Goal: Information Seeking & Learning: Learn about a topic

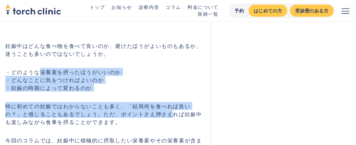
drag, startPoint x: 39, startPoint y: 77, endPoint x: 154, endPoint y: 117, distance: 121.4
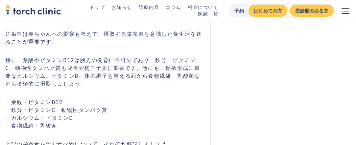
scroll to position [427, 0]
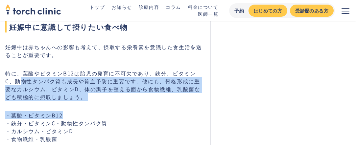
drag, startPoint x: 15, startPoint y: 83, endPoint x: 155, endPoint y: 112, distance: 143.2
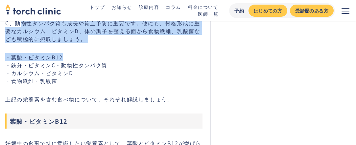
scroll to position [493, 0]
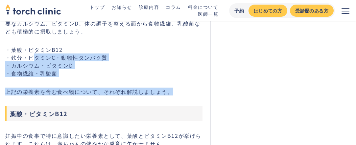
drag, startPoint x: 34, startPoint y: 57, endPoint x: 175, endPoint y: 93, distance: 146.1
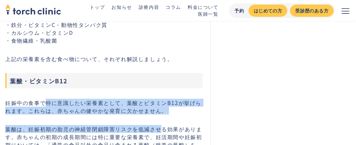
drag, startPoint x: 48, startPoint y: 101, endPoint x: 160, endPoint y: 117, distance: 113.6
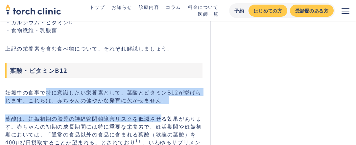
scroll to position [559, 0]
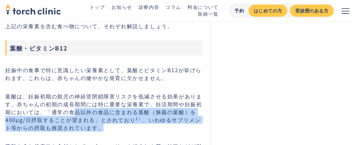
drag, startPoint x: 74, startPoint y: 111, endPoint x: 115, endPoint y: 130, distance: 45.3
click at [115, 130] on p "葉酸は、妊娠初期の胎児の神経管閉鎖障害リスクを低減させる効果があります。赤ちゃんの初期の成長期間には特に重要な栄養素で、妊活期間や妊娠初期においては、「通常の…" at bounding box center [103, 111] width 197 height 39
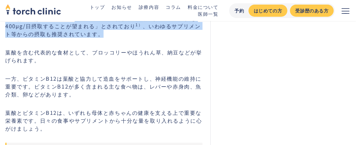
scroll to position [657, 0]
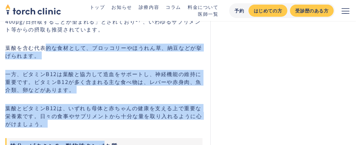
drag, startPoint x: 47, startPoint y: 45, endPoint x: 103, endPoint y: 122, distance: 95.6
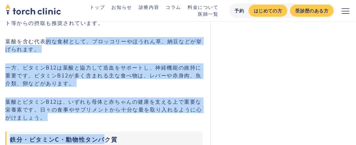
scroll to position [690, 0]
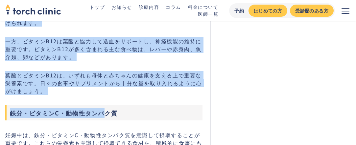
click at [100, 86] on p "葉酸とビタミンB12は、いずれも母体と赤ちゃんの健康を支える上で重要な栄養素です。日々の食事やサプリメントから十分な量を取り入れるように心がけましょう。" at bounding box center [103, 83] width 197 height 24
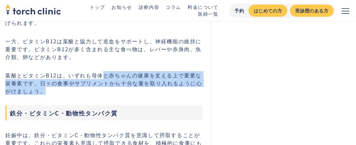
drag, startPoint x: 102, startPoint y: 78, endPoint x: 177, endPoint y: 90, distance: 75.8
click at [177, 90] on p "葉酸とビタミンB12は、いずれも母体と赤ちゃんの健康を支える上で重要な栄養素です。日々の食事やサプリメントから十分な量を取り入れるように心がけましょう。" at bounding box center [103, 83] width 197 height 24
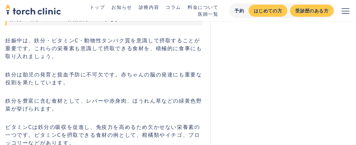
scroll to position [789, 0]
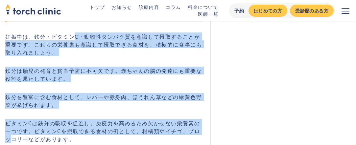
drag, startPoint x: 76, startPoint y: 31, endPoint x: 198, endPoint y: 131, distance: 157.9
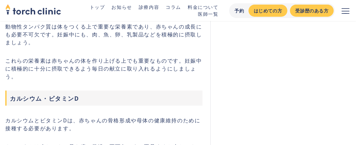
scroll to position [920, 0]
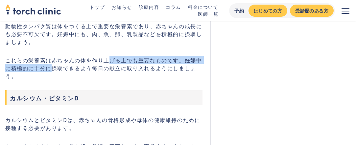
drag, startPoint x: 51, startPoint y: 65, endPoint x: 108, endPoint y: 58, distance: 57.6
click at [108, 58] on p "これらの栄養素は赤ちゃんの体を作り上げる上でも重要なものです。妊娠中に積極的に十分に摂取できるよう毎日の献立に取り入れるようにしましょう。" at bounding box center [103, 68] width 197 height 24
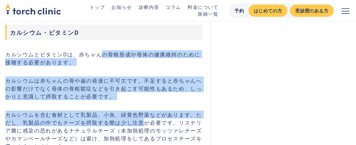
drag, startPoint x: 101, startPoint y: 57, endPoint x: 143, endPoint y: 126, distance: 80.9
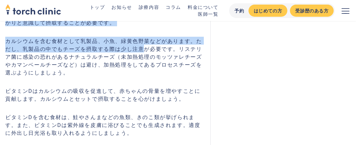
scroll to position [1084, 0]
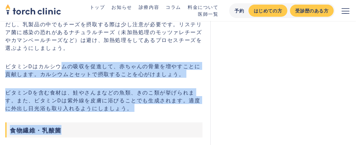
drag, startPoint x: 64, startPoint y: 64, endPoint x: 104, endPoint y: 114, distance: 64.5
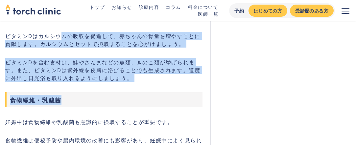
scroll to position [1183, 0]
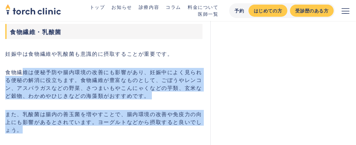
drag, startPoint x: 22, startPoint y: 60, endPoint x: 140, endPoint y: 117, distance: 130.5
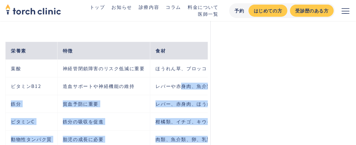
scroll to position [0, 62]
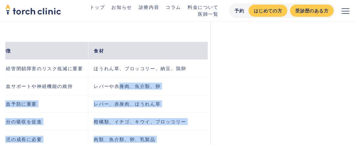
drag, startPoint x: 184, startPoint y: 88, endPoint x: 241, endPoint y: 87, distance: 57.2
click at [83, 108] on td "貧血予防に重要" at bounding box center [41, 104] width 93 height 18
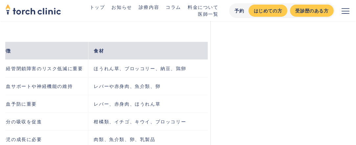
click at [126, 108] on td "レバー、赤身肉、ほうれん草" at bounding box center [150, 104] width 124 height 18
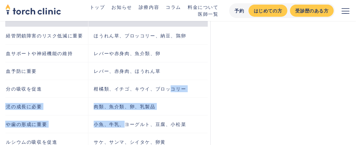
drag, startPoint x: 172, startPoint y: 93, endPoint x: 122, endPoint y: 120, distance: 57.2
click at [123, 127] on tbody "栄養素 特徴 食材 葉酸 神経管閉鎖障害のリスク低減に重要 ほうれん草、ブロッコリー、納豆、鶏卵 ビタミンB12 造血サポートや神経機能の維持 レバーや赤身肉…" at bounding box center [78, 97] width 268 height 177
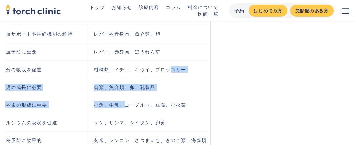
scroll to position [1380, 0]
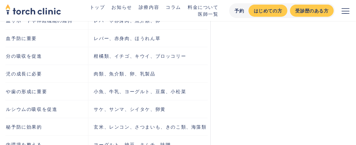
click at [117, 112] on td "サケ、サンマ、シイタケ、卵黄" at bounding box center [150, 109] width 124 height 18
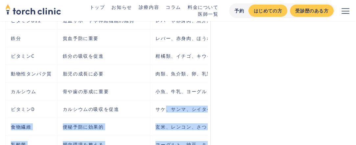
scroll to position [0, 62]
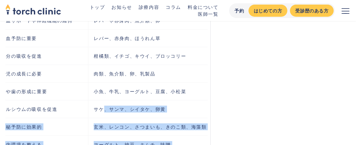
drag, startPoint x: 98, startPoint y: 110, endPoint x: 222, endPoint y: 116, distance: 125.0
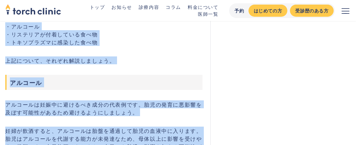
scroll to position [1610, 0]
